Goal: Find specific page/section: Find specific page/section

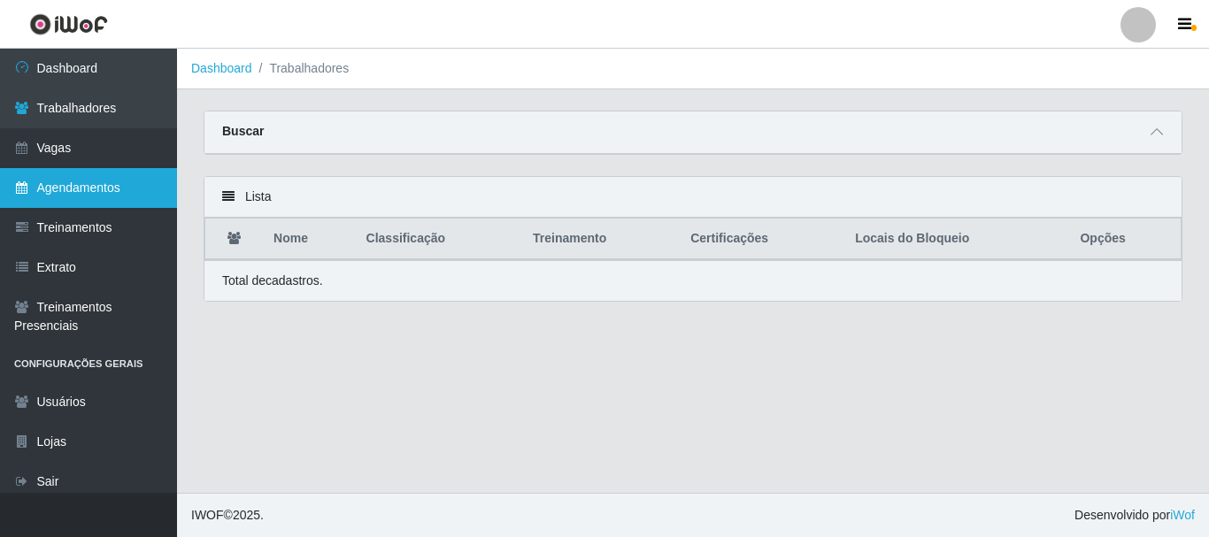
click at [61, 188] on link "Agendamentos" at bounding box center [88, 188] width 177 height 40
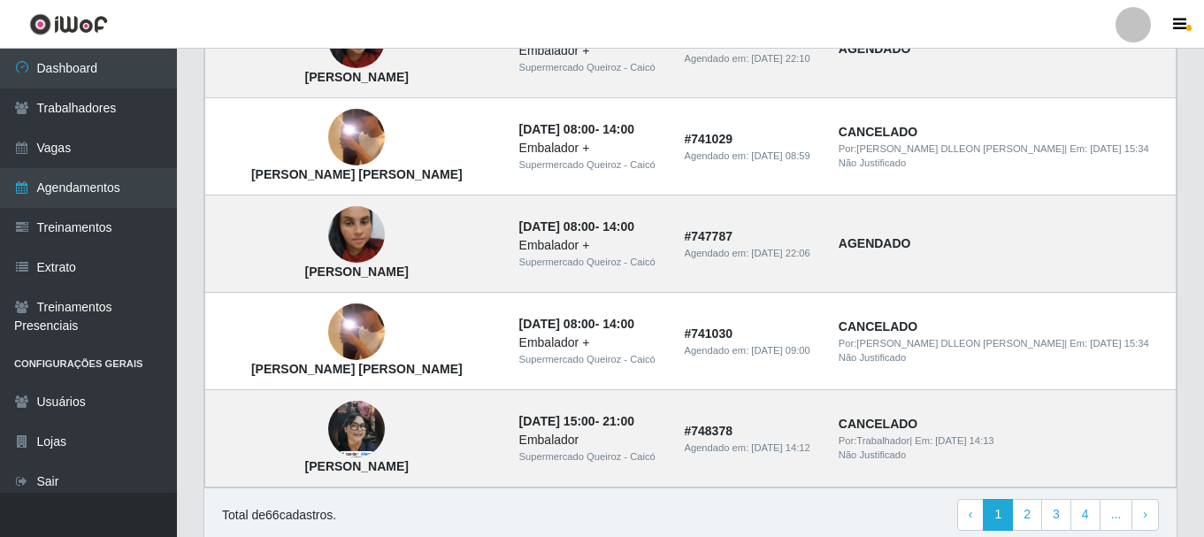
scroll to position [1311, 0]
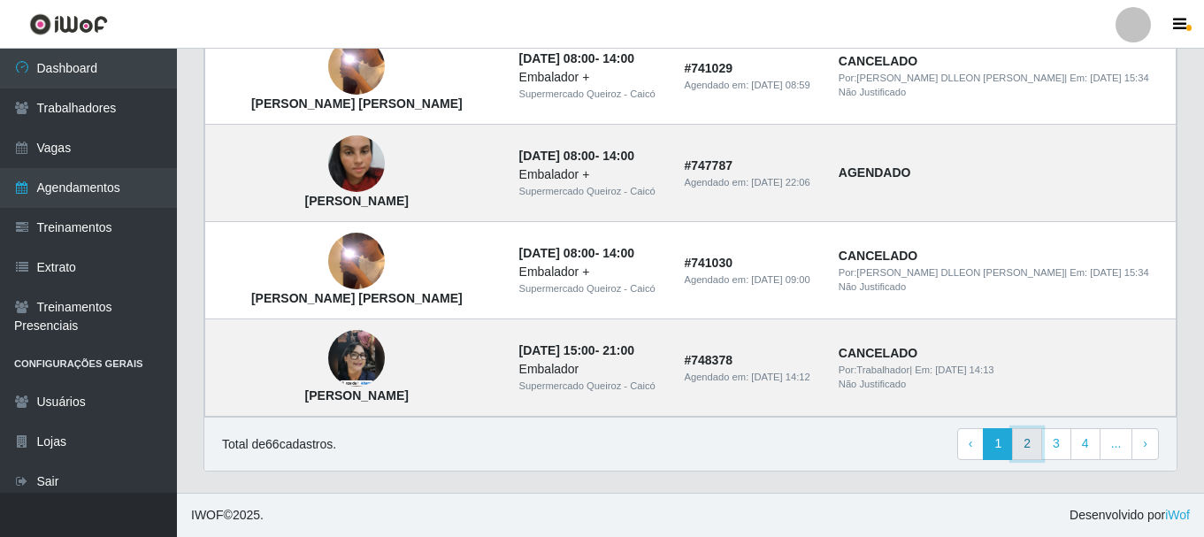
click at [1026, 447] on link "2" at bounding box center [1027, 444] width 30 height 32
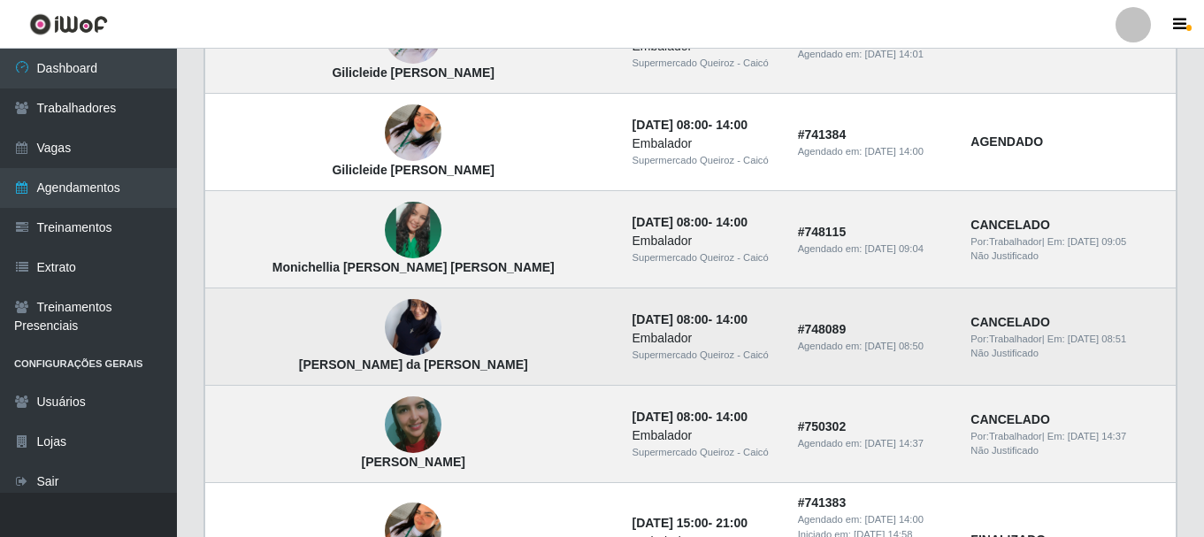
scroll to position [885, 0]
